Goal: Information Seeking & Learning: Learn about a topic

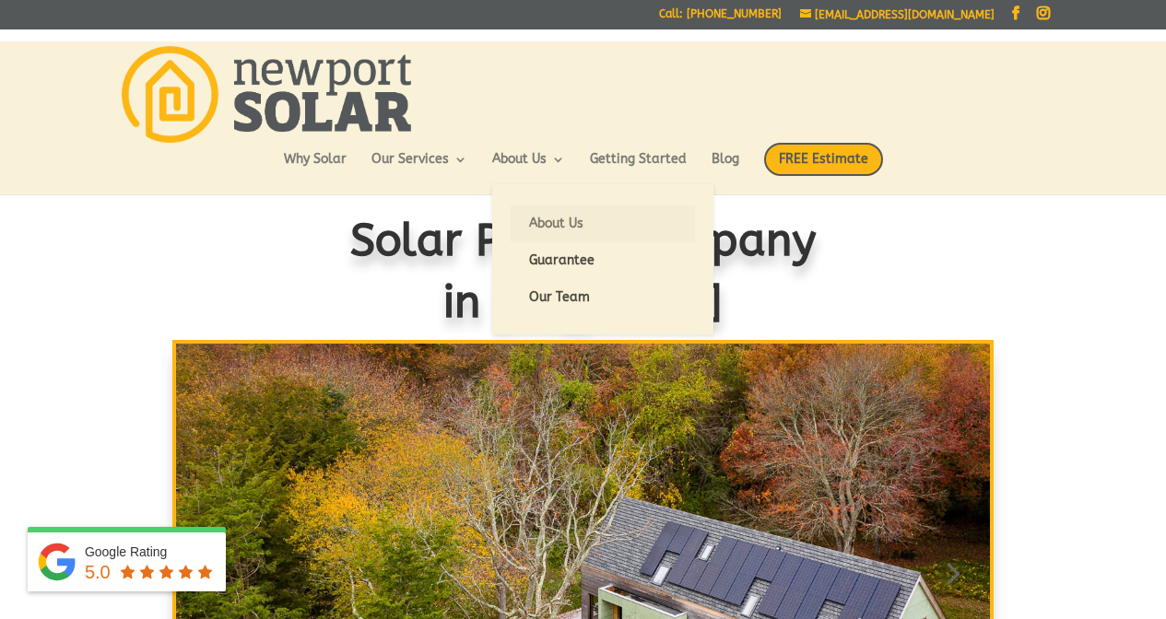
click at [539, 222] on link "About Us" at bounding box center [603, 224] width 184 height 37
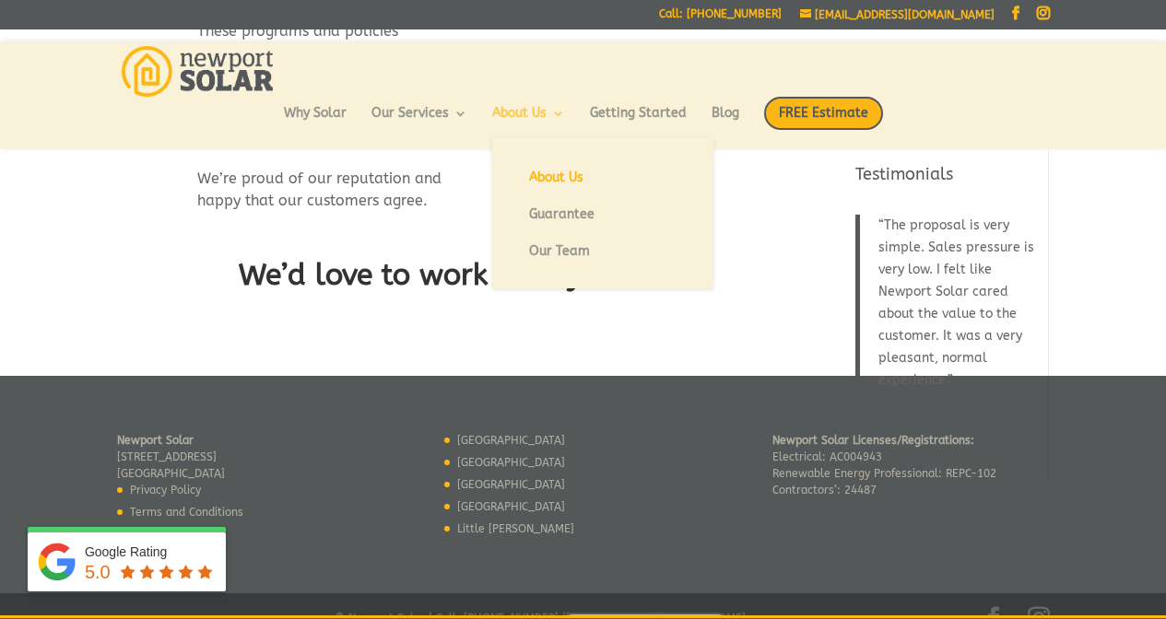
scroll to position [1354, 0]
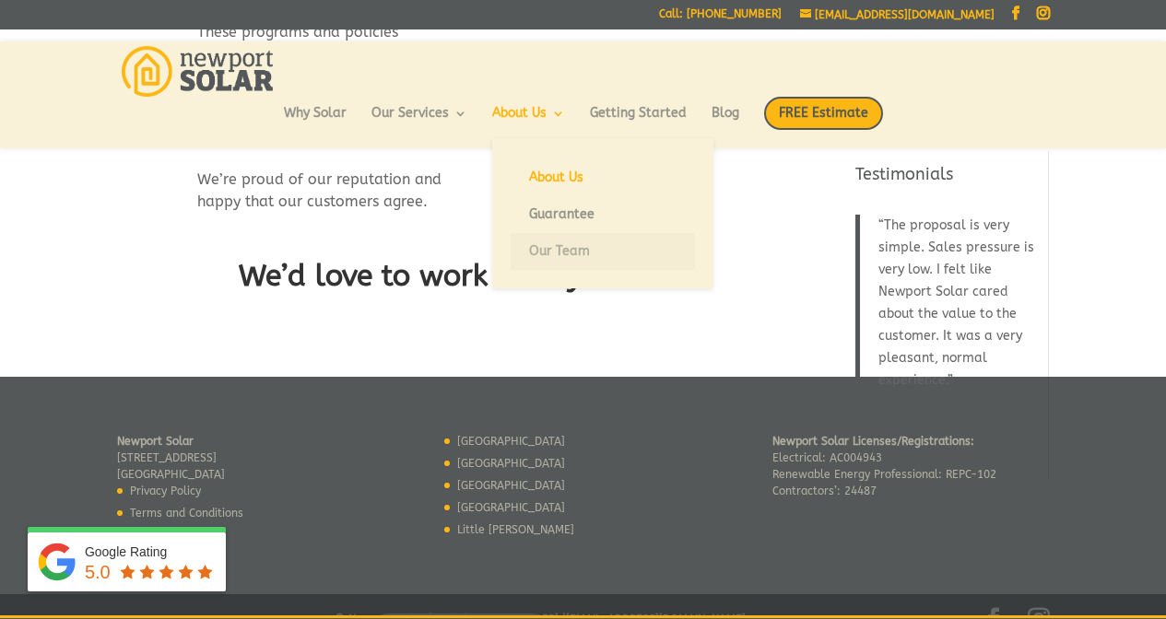
click at [528, 248] on link "Our Team" at bounding box center [603, 251] width 184 height 37
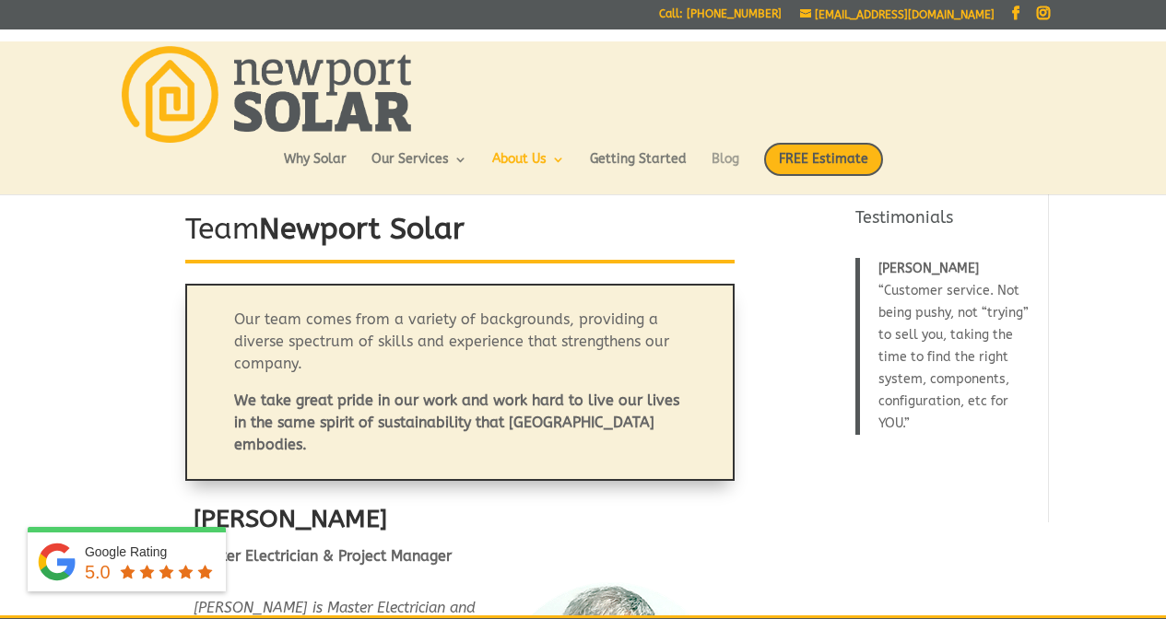
click at [726, 160] on link "Blog" at bounding box center [726, 168] width 28 height 31
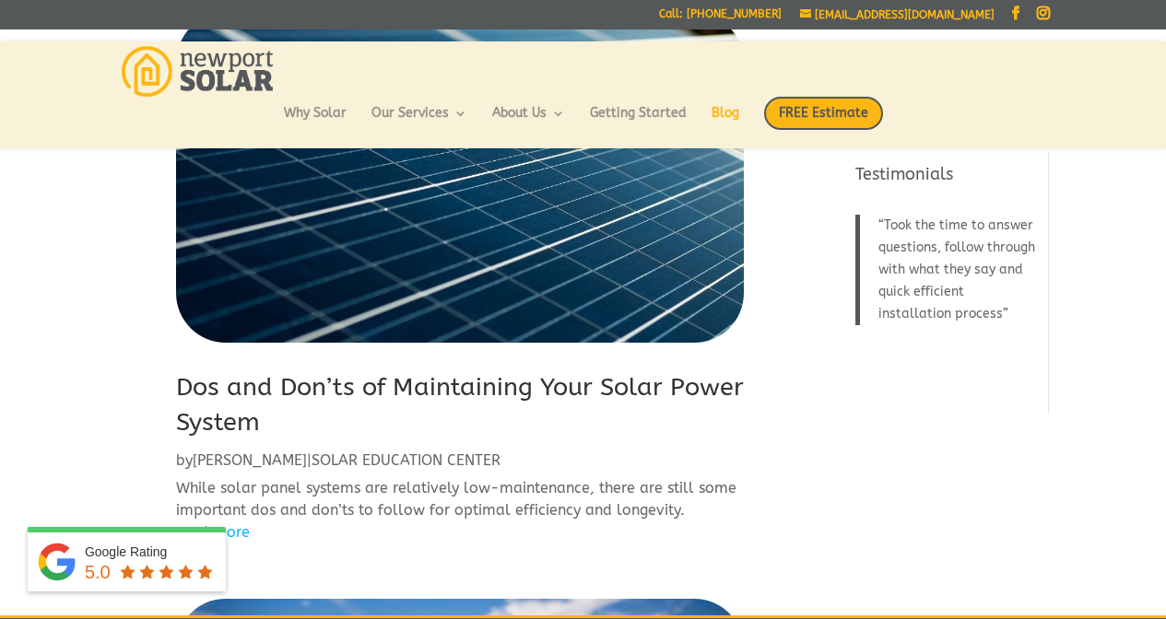
scroll to position [786, 0]
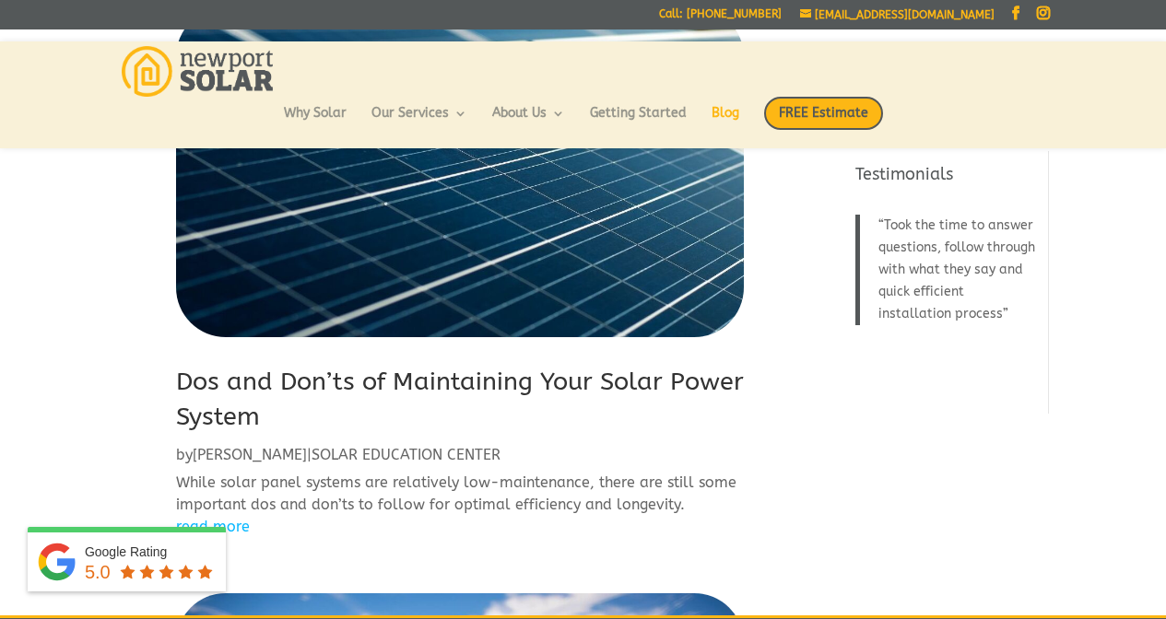
click at [634, 378] on link "Dos and Don’ts of Maintaining Your Solar Power System" at bounding box center [460, 399] width 568 height 65
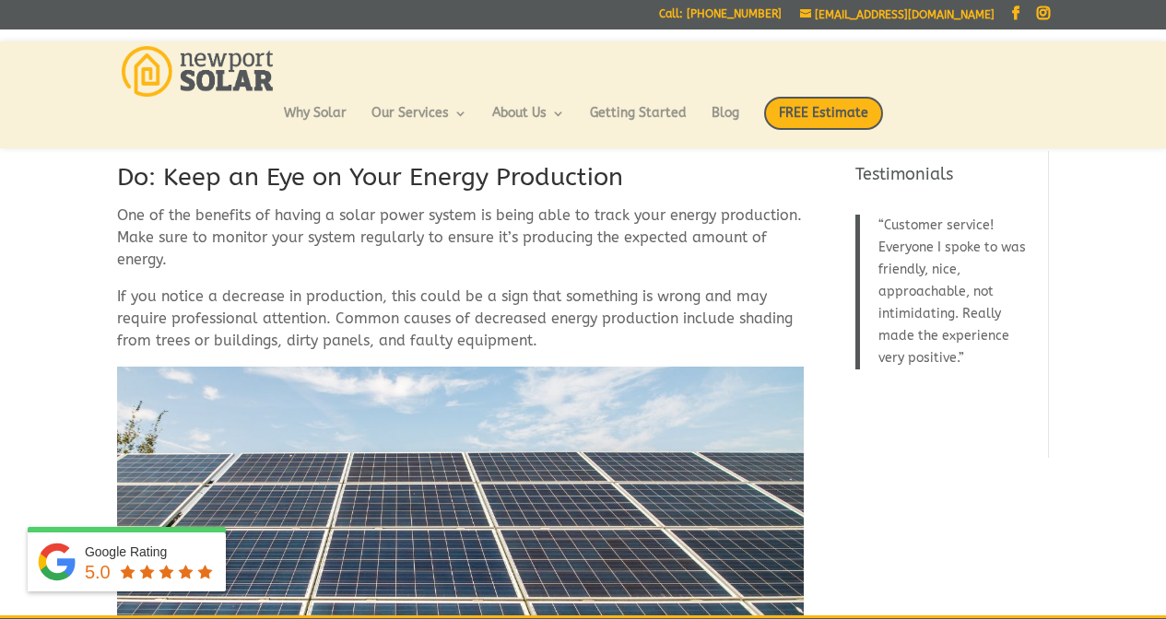
scroll to position [2109, 0]
